Goal: Task Accomplishment & Management: Use online tool/utility

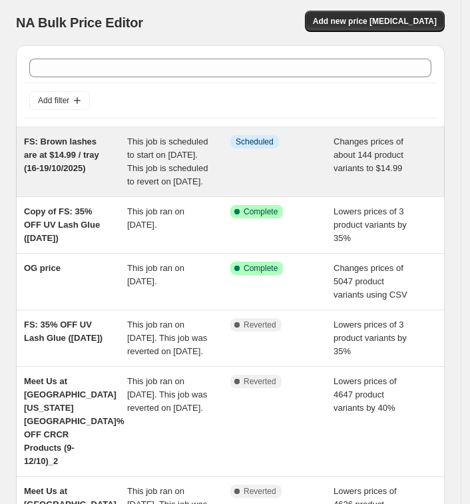
click at [218, 188] on div "This job is scheduled to start on [DATE]. This job is scheduled to revert on [D…" at bounding box center [178, 161] width 103 height 53
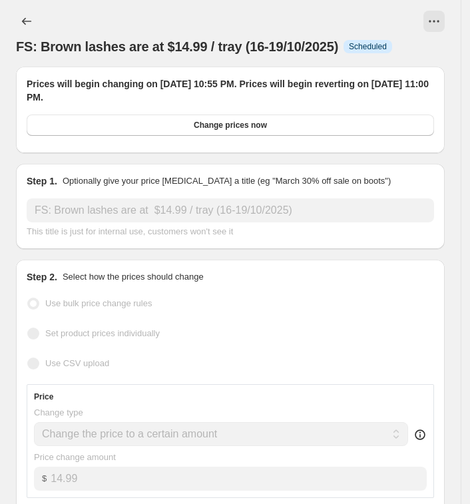
select select "collection"
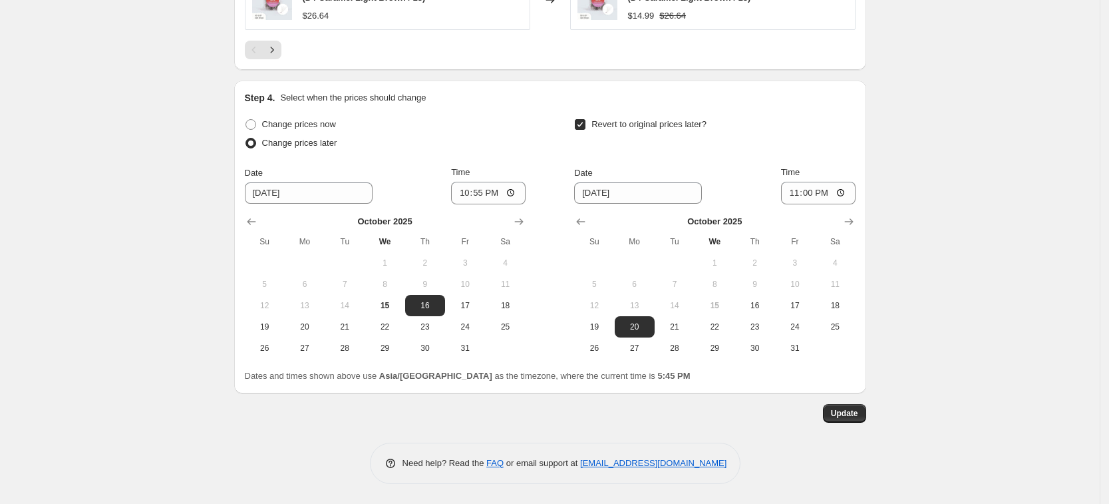
scroll to position [1017, 0]
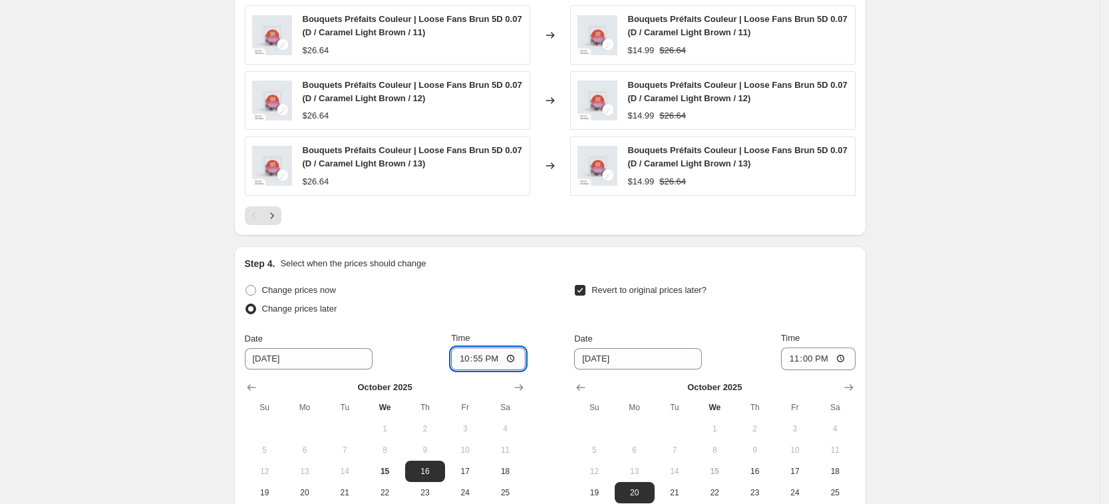
click at [478, 362] on input "22:55" at bounding box center [488, 358] width 75 height 23
type input "10:55"
click at [478, 361] on input "23:00" at bounding box center [818, 358] width 75 height 23
type input "11:00"
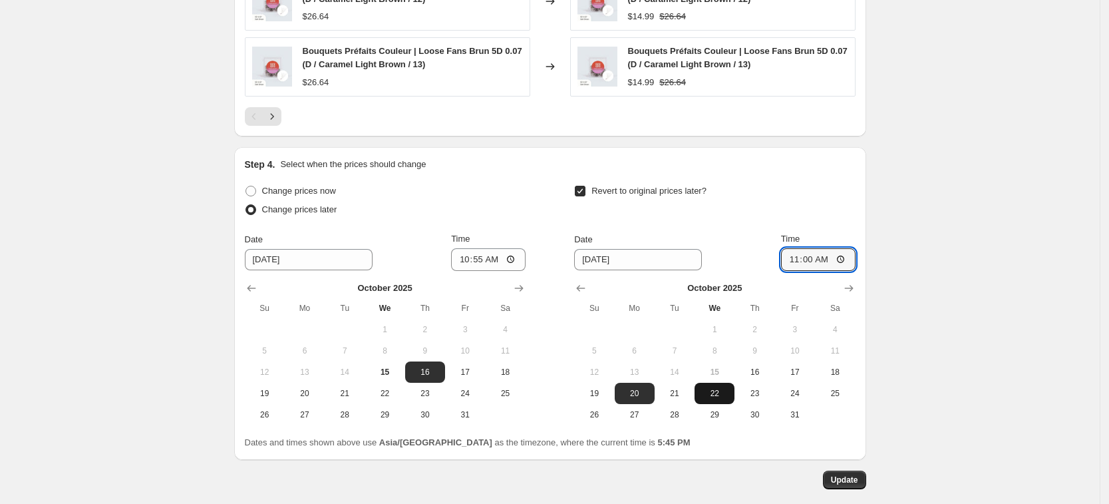
scroll to position [1183, 0]
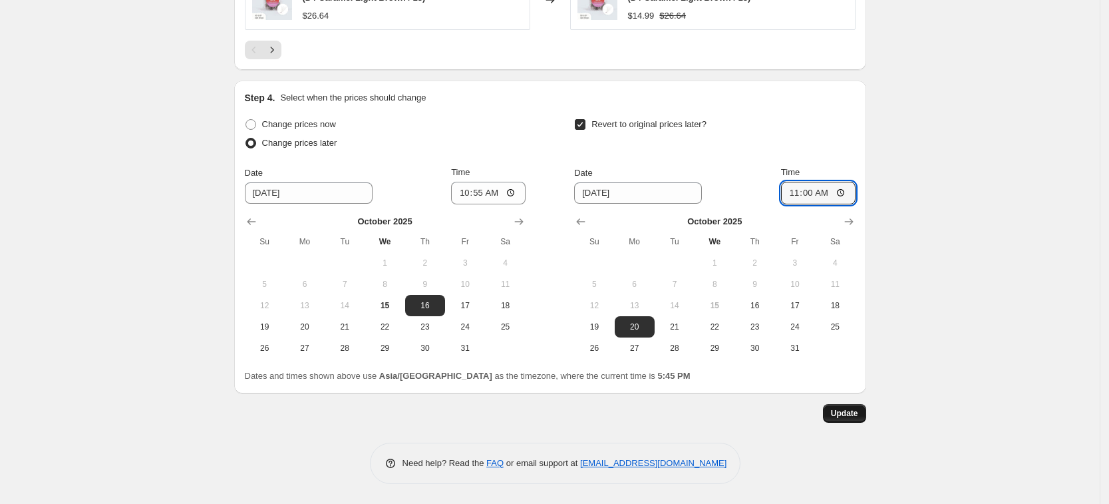
click at [478, 412] on span "Update" at bounding box center [844, 413] width 27 height 11
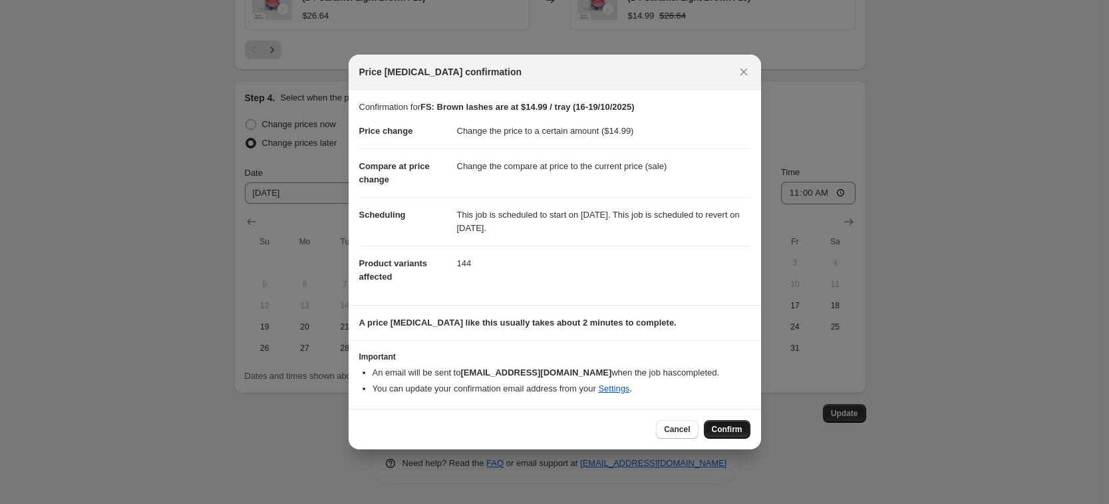
click at [478, 428] on span "Confirm" at bounding box center [727, 429] width 31 height 11
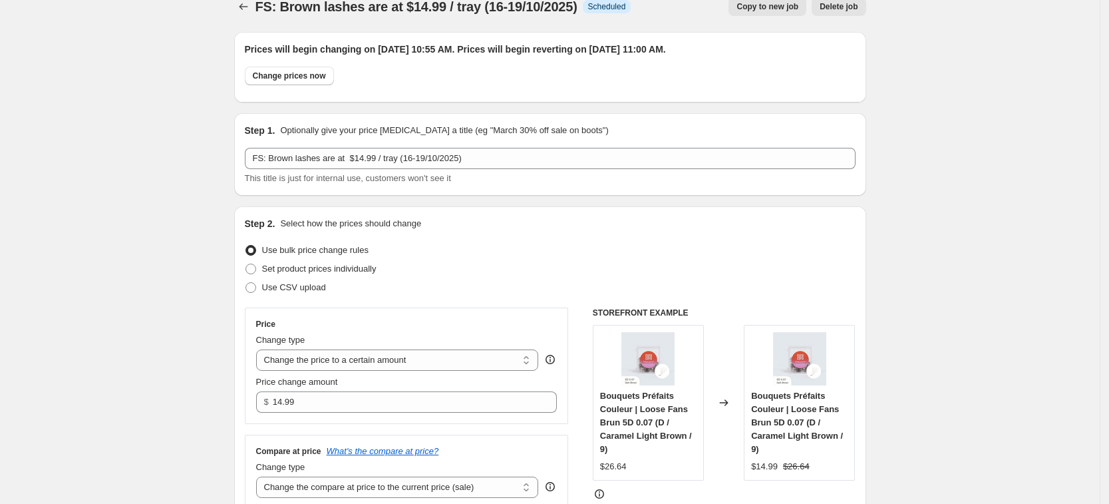
scroll to position [0, 0]
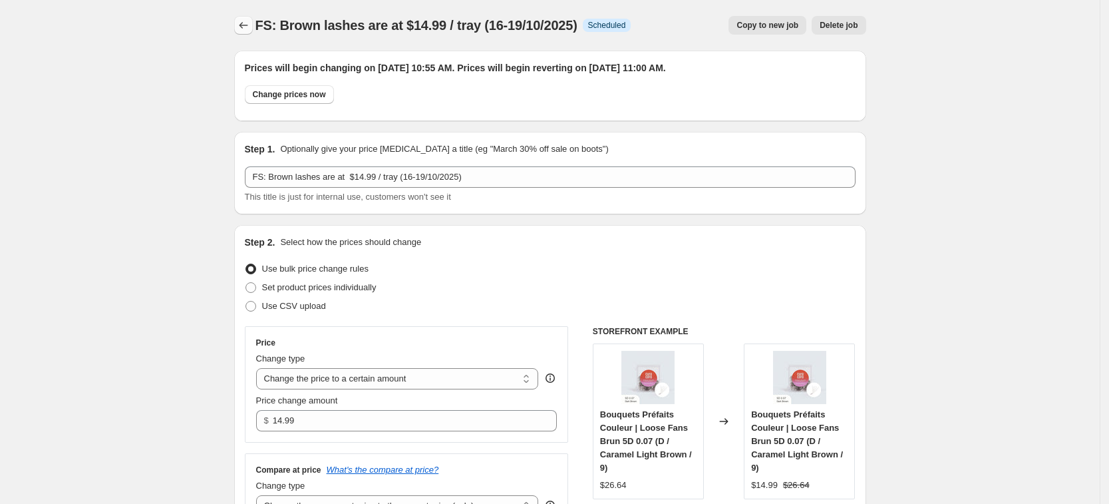
click at [240, 23] on button "Price change jobs" at bounding box center [243, 25] width 19 height 19
